Goal: Information Seeking & Learning: Learn about a topic

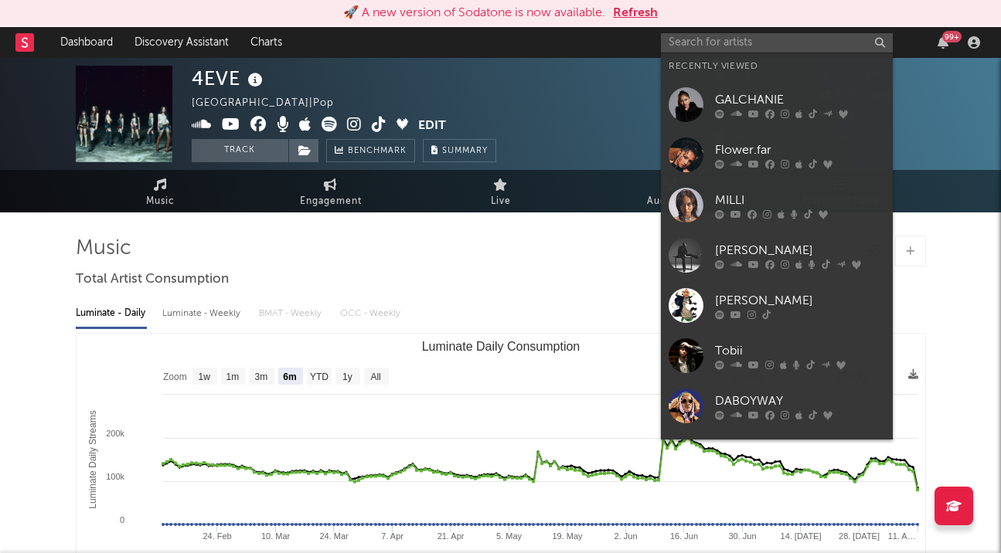
select select "6m"
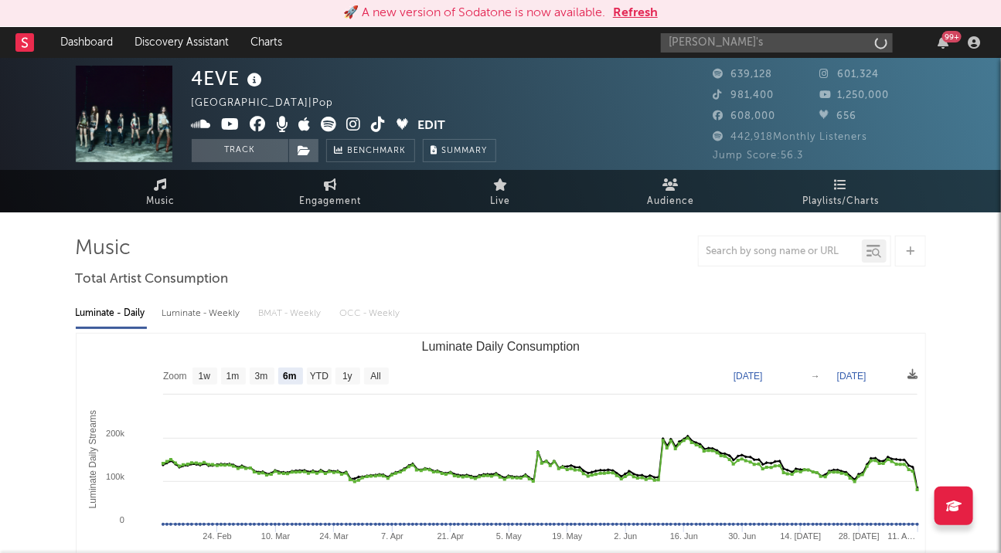
type input "[PERSON_NAME]'s"
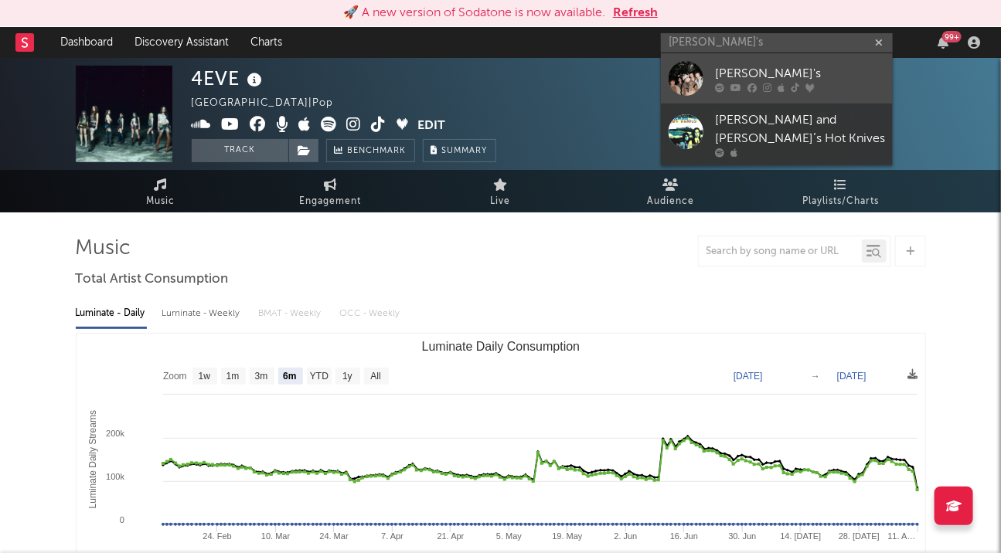
click at [689, 73] on div at bounding box center [686, 78] width 35 height 35
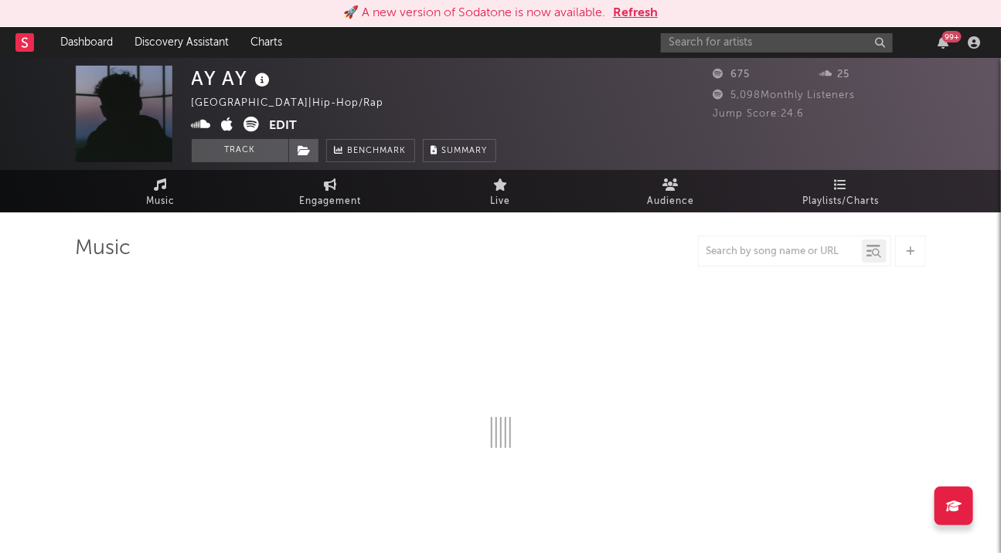
select select "1w"
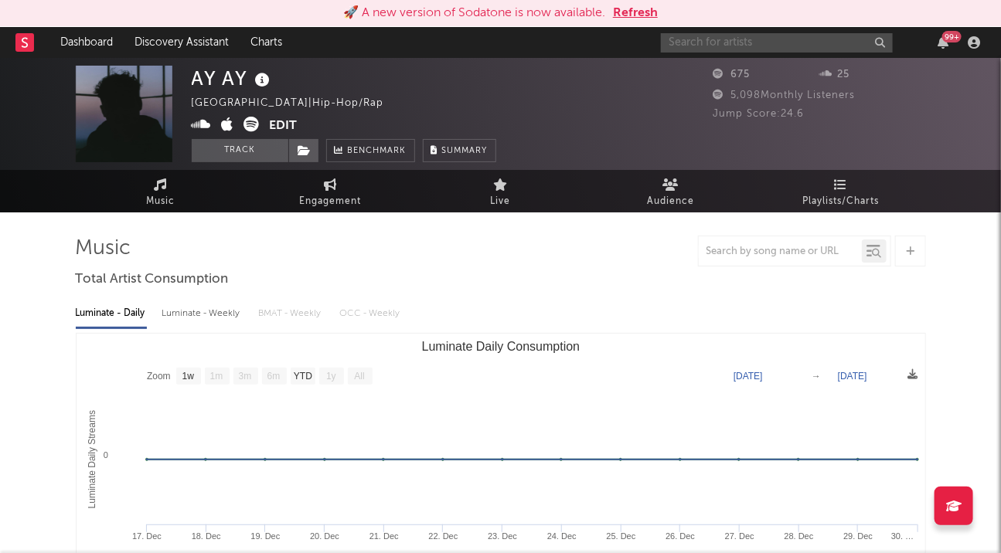
click at [709, 39] on input "text" at bounding box center [777, 42] width 232 height 19
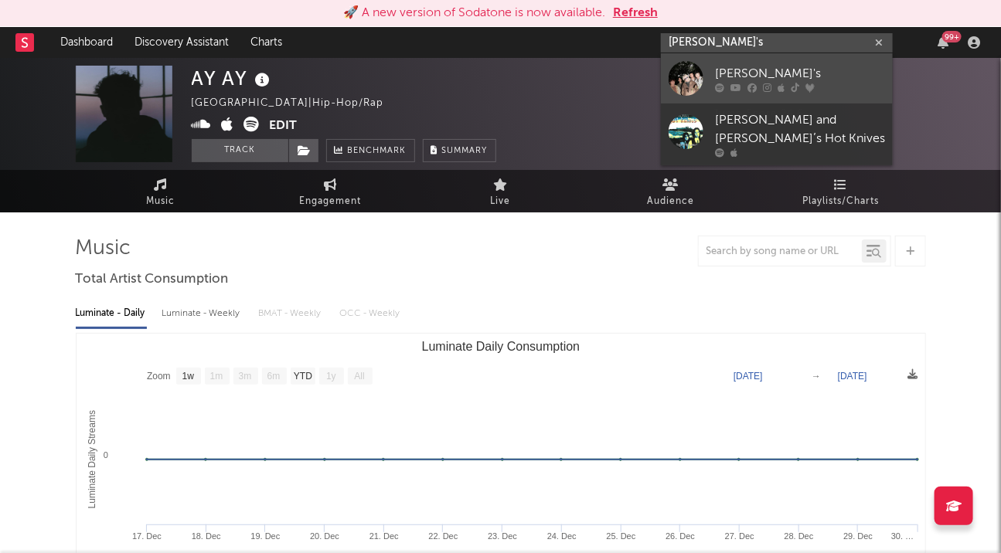
type input "[PERSON_NAME]'s"
click at [691, 81] on div at bounding box center [686, 78] width 35 height 35
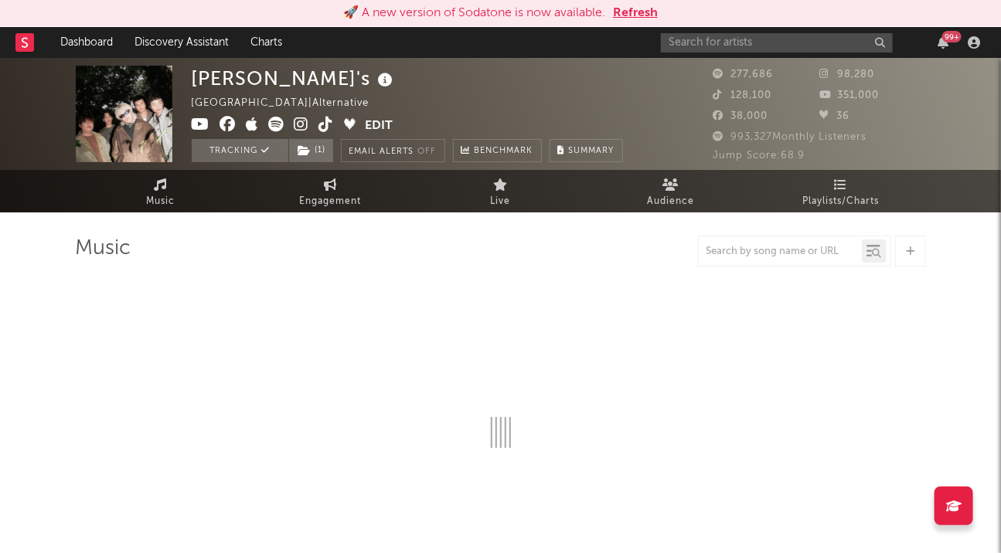
select select "6m"
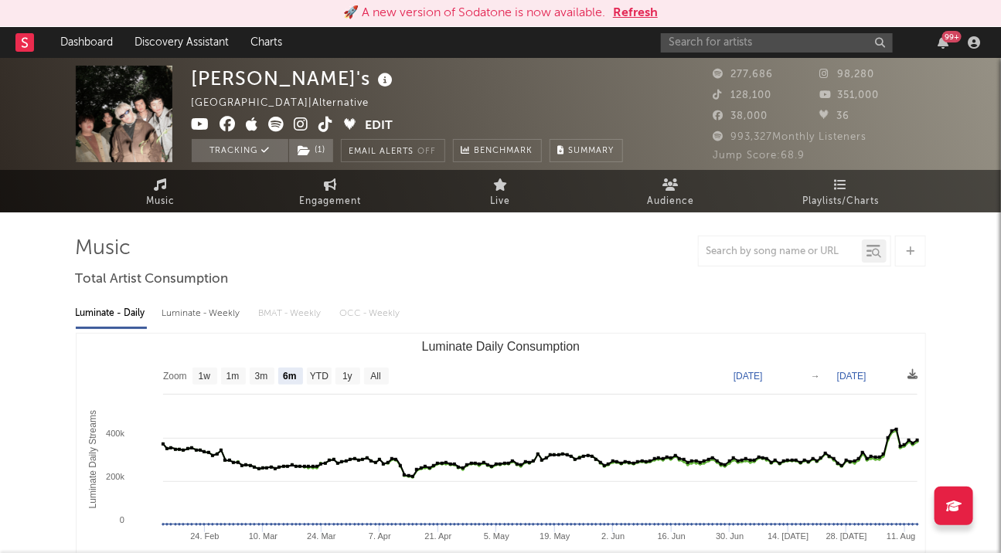
click at [744, 135] on span "993,327 Monthly Listeners" at bounding box center [790, 137] width 154 height 10
click at [715, 134] on icon at bounding box center [720, 136] width 15 height 10
click at [716, 134] on icon at bounding box center [720, 136] width 15 height 10
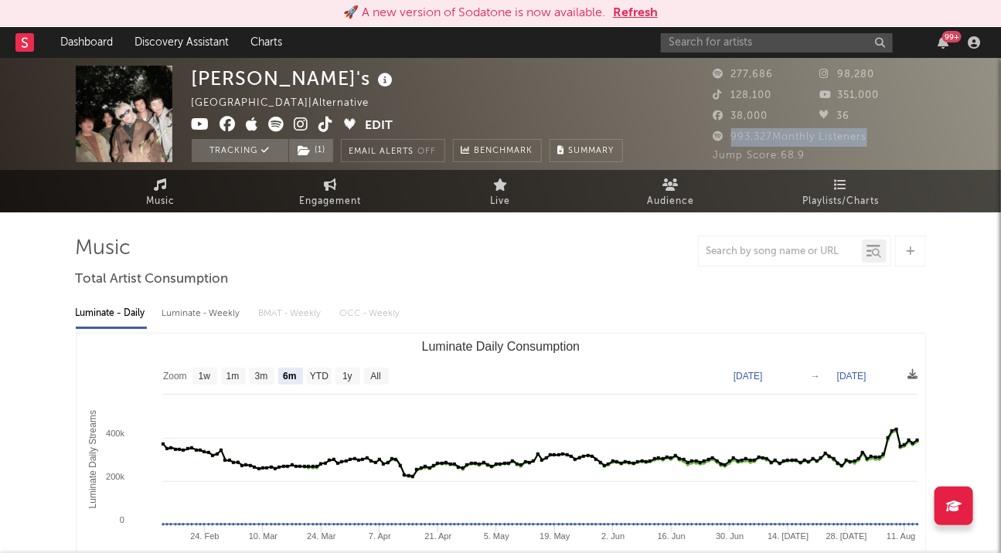
click at [273, 121] on icon at bounding box center [276, 124] width 15 height 15
click at [202, 124] on icon at bounding box center [201, 124] width 19 height 15
click at [251, 128] on icon at bounding box center [253, 124] width 12 height 15
click at [298, 122] on icon at bounding box center [301, 124] width 15 height 15
click at [325, 124] on icon at bounding box center [326, 124] width 15 height 15
